Goal: Feedback & Contribution: Submit feedback/report problem

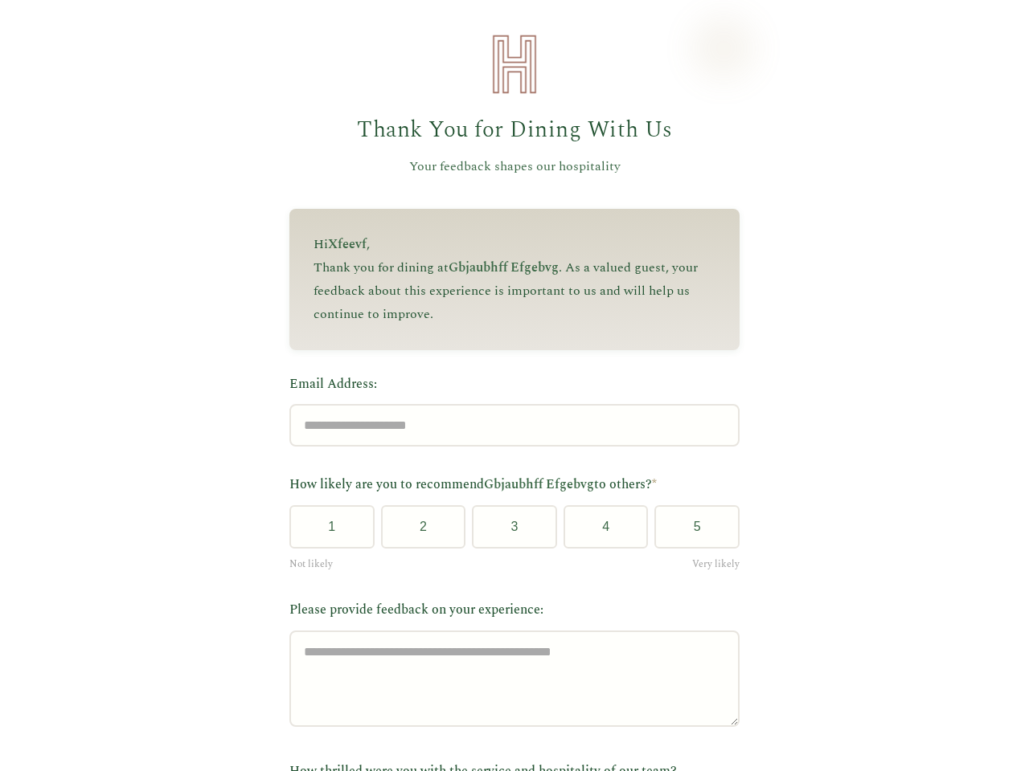
click at [507, 386] on label "Email Address:" at bounding box center [514, 384] width 450 height 21
click at [507, 404] on input "Email Address:" at bounding box center [514, 425] width 450 height 43
click at [507, 386] on label "Email Address:" at bounding box center [514, 384] width 450 height 21
click at [507, 404] on input "Email Address:" at bounding box center [514, 425] width 450 height 43
click at [325, 533] on button "1" at bounding box center [331, 526] width 85 height 43
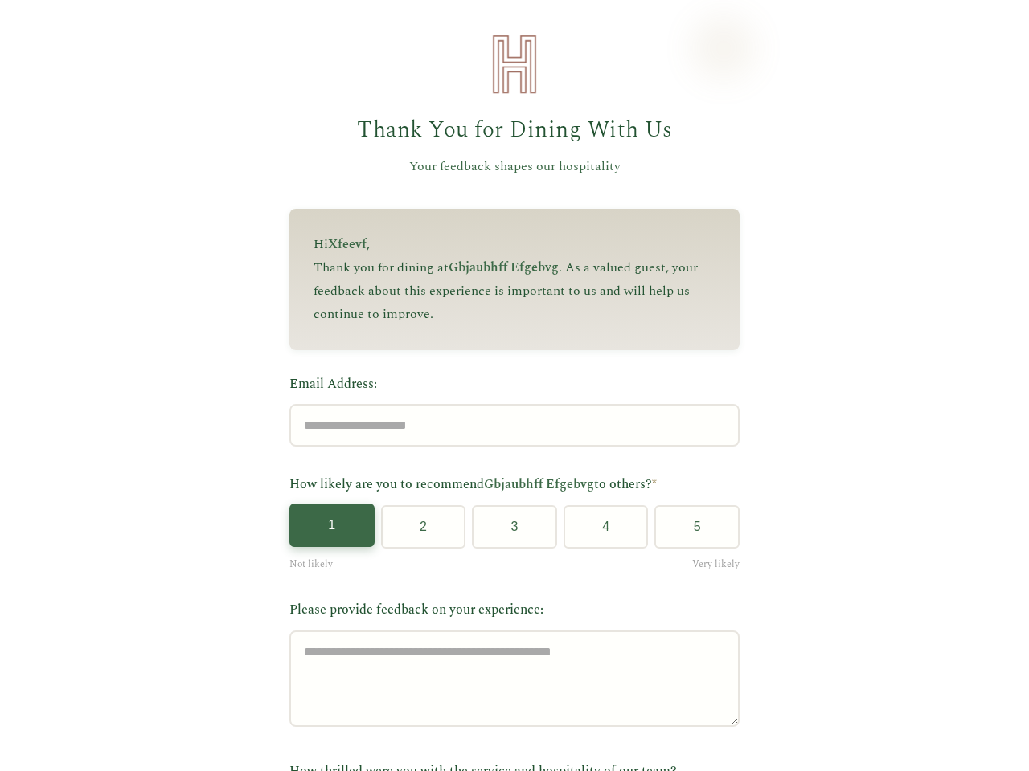
click at [416, 533] on button "2" at bounding box center [423, 526] width 85 height 43
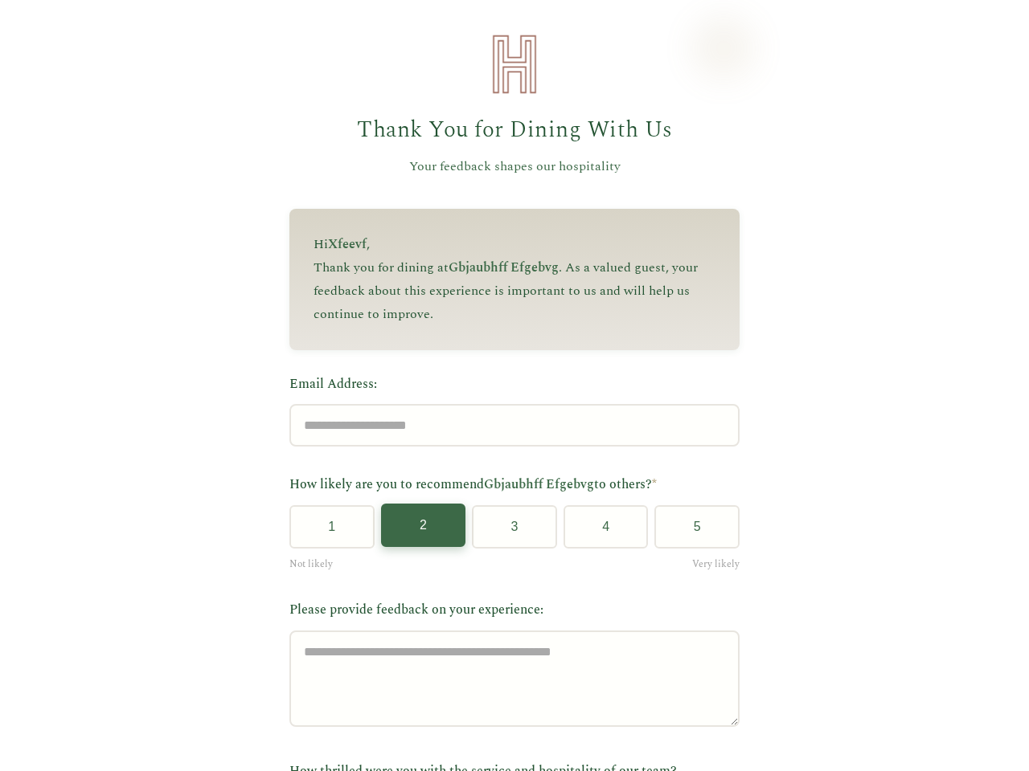
click at [508, 533] on button "3" at bounding box center [514, 526] width 85 height 43
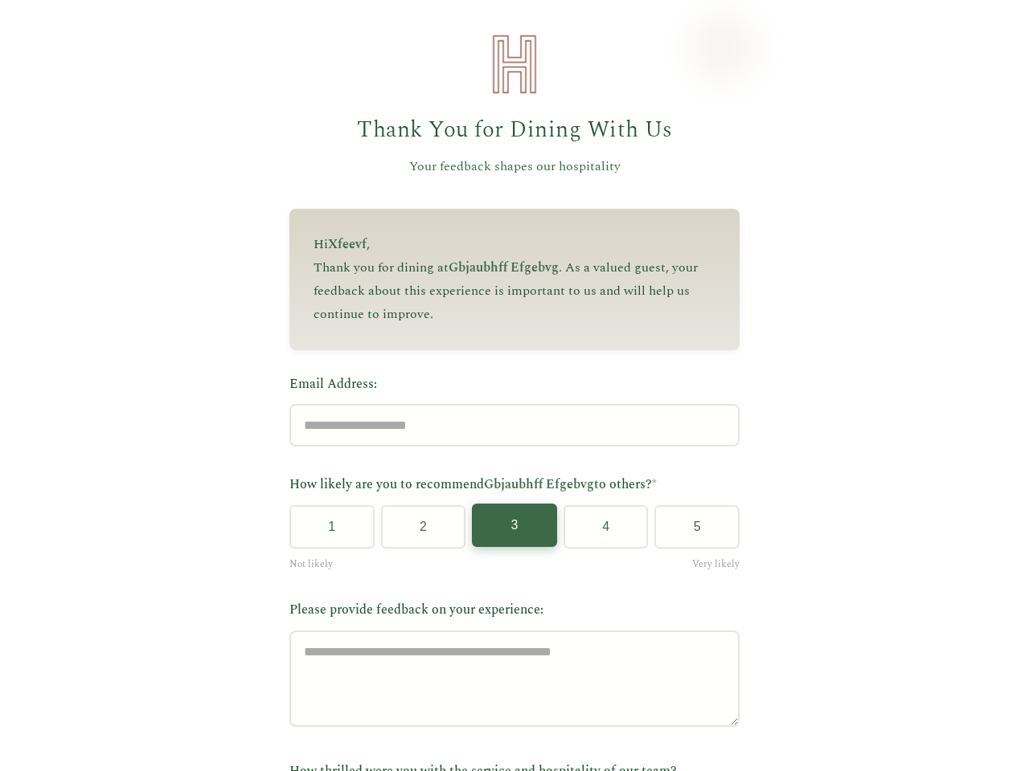
click at [599, 533] on button "4" at bounding box center [605, 526] width 85 height 43
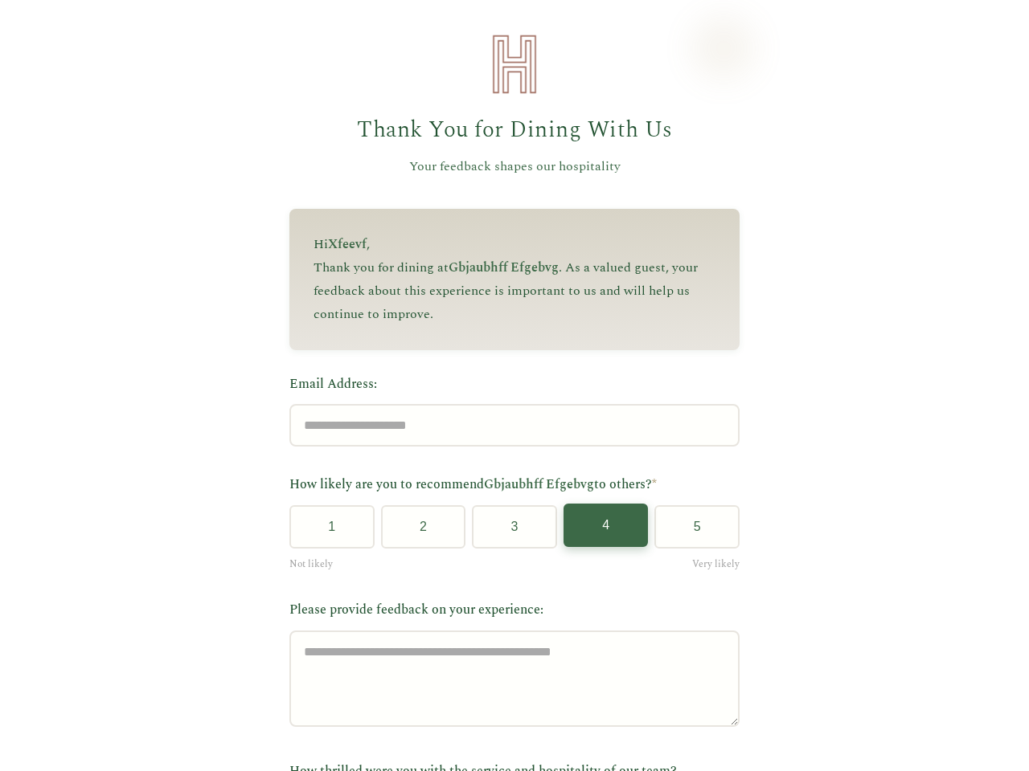
click at [690, 533] on button "5" at bounding box center [696, 526] width 85 height 43
